Goal: Information Seeking & Learning: Learn about a topic

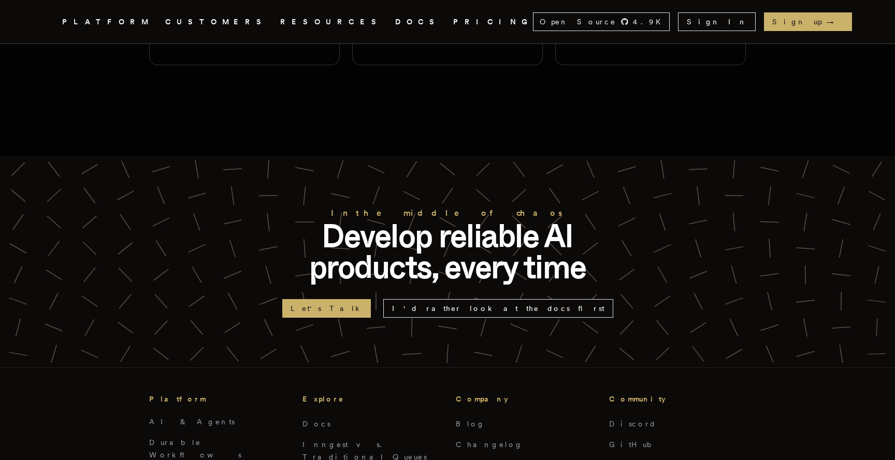
scroll to position [2598, 0]
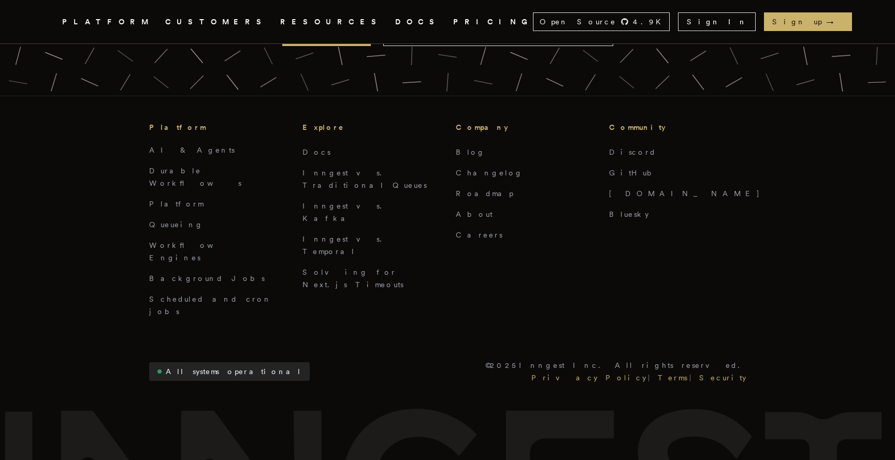
click at [195, 362] on link "All systems operational" at bounding box center [229, 371] width 160 height 19
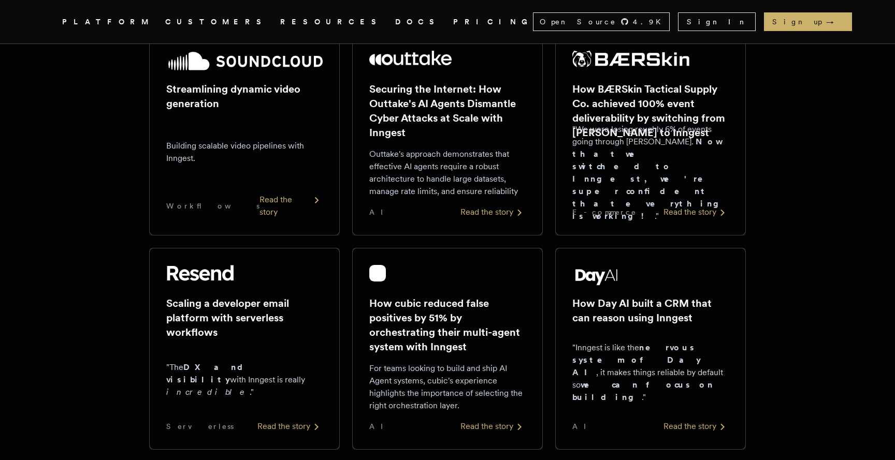
scroll to position [0, 0]
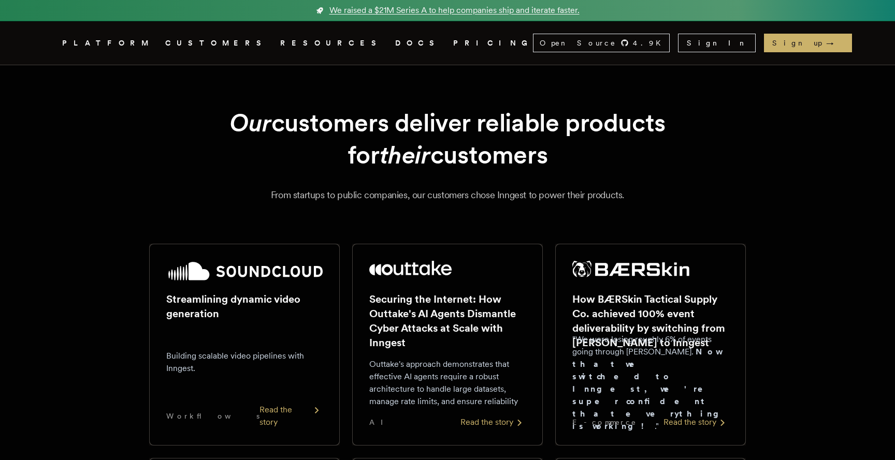
click at [383, 11] on span "We raised a $21M Series A to help companies ship and iterate faster." at bounding box center [454, 10] width 250 height 12
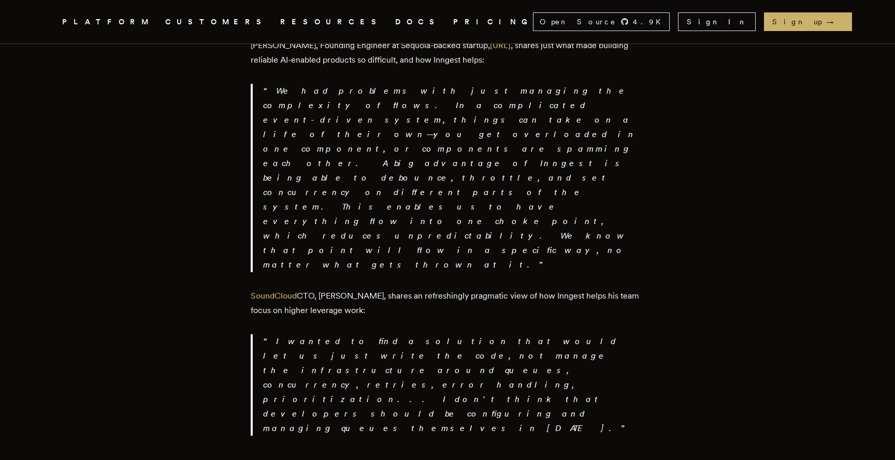
scroll to position [1747, 0]
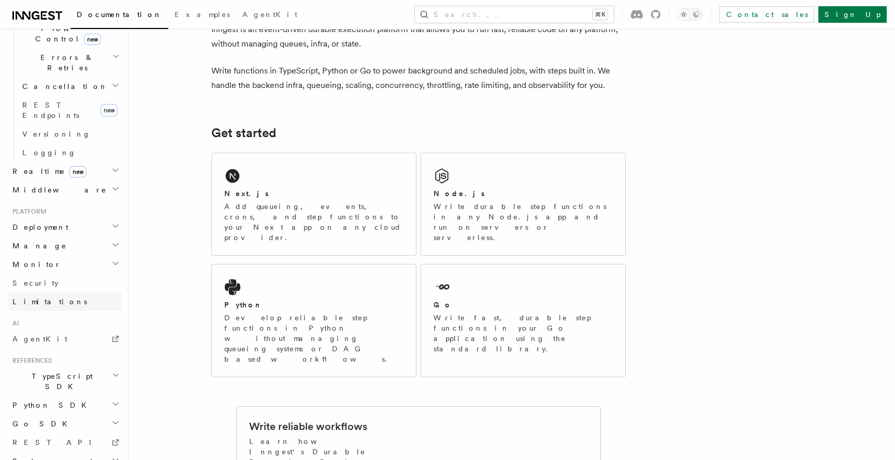
scroll to position [67, 0]
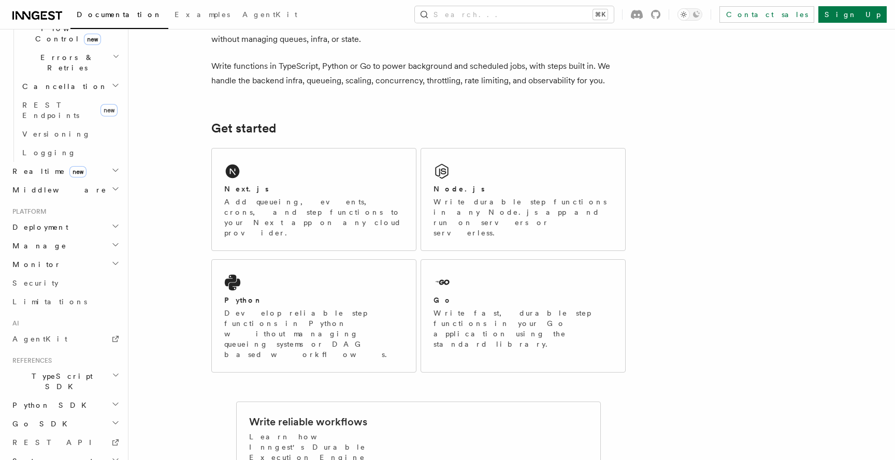
click at [43, 222] on span "Deployment" at bounding box center [38, 227] width 60 height 10
click at [42, 242] on span "Overview" at bounding box center [75, 246] width 107 height 8
